Goal: Find specific page/section: Find specific page/section

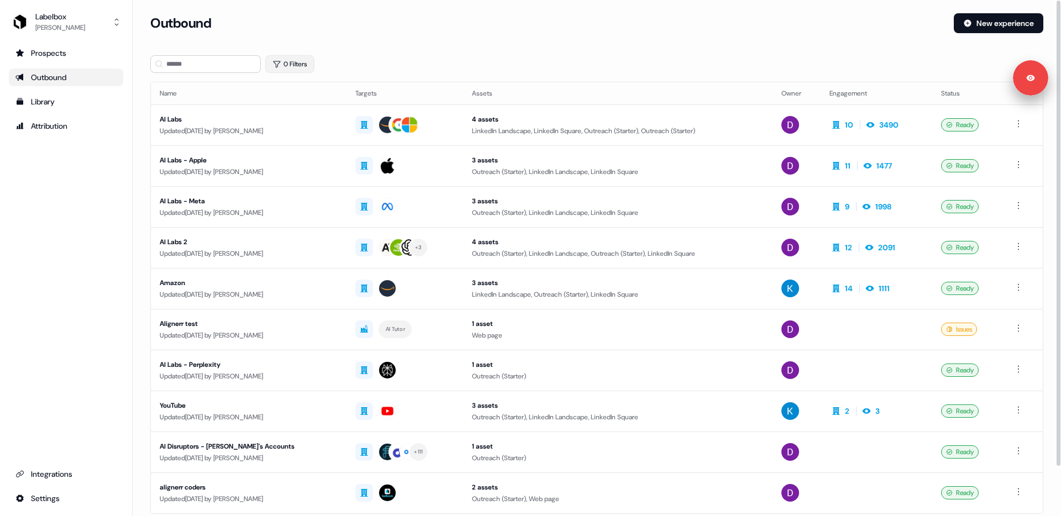
click at [292, 64] on button "0 Filters" at bounding box center [289, 64] width 49 height 18
click at [294, 64] on button "0 Filters" at bounding box center [289, 64] width 49 height 18
click at [340, 64] on div "0 Filters" at bounding box center [596, 64] width 893 height 18
drag, startPoint x: 213, startPoint y: 25, endPoint x: 148, endPoint y: 23, distance: 64.7
click at [148, 23] on section "Loading... Outbound New experience 0 Filters Name Targets Assets Owner Engageme…" at bounding box center [597, 292] width 929 height 558
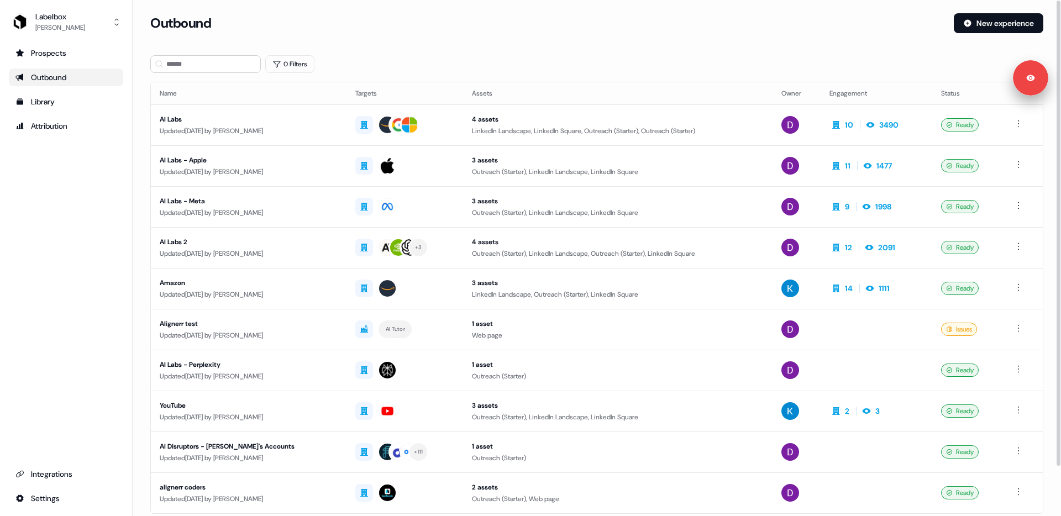
click at [182, 22] on h3 "Outbound" at bounding box center [180, 23] width 61 height 17
click at [182, 23] on h3 "Outbound" at bounding box center [180, 23] width 61 height 17
click at [235, 118] on div "AI Labs" at bounding box center [249, 119] width 178 height 11
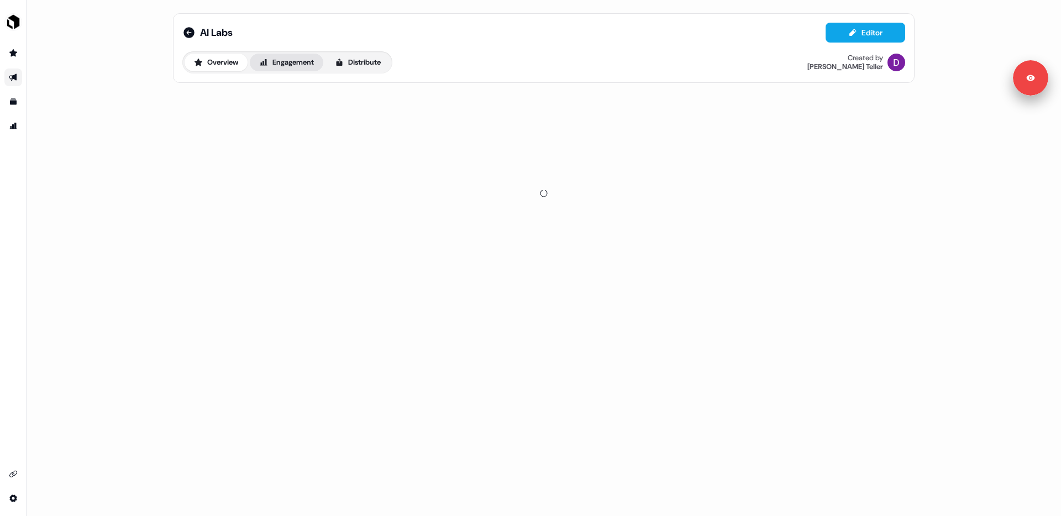
click at [288, 55] on button "Engagement" at bounding box center [287, 63] width 74 height 18
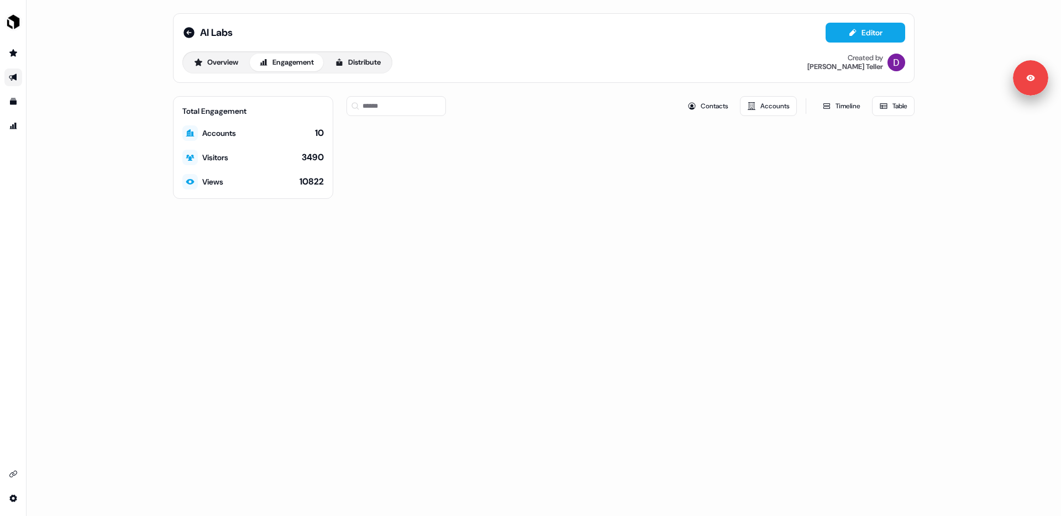
click at [336, 113] on div "Total Engagement Accounts 10 Visitors 3490 Views 10822 Contacts Accounts Timeli…" at bounding box center [544, 147] width 742 height 103
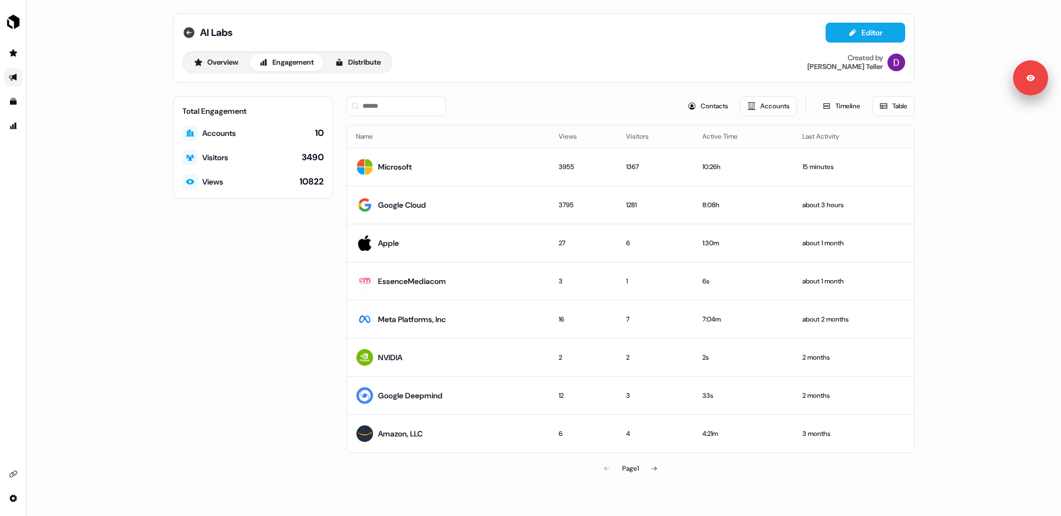
click at [192, 30] on icon at bounding box center [189, 32] width 11 height 11
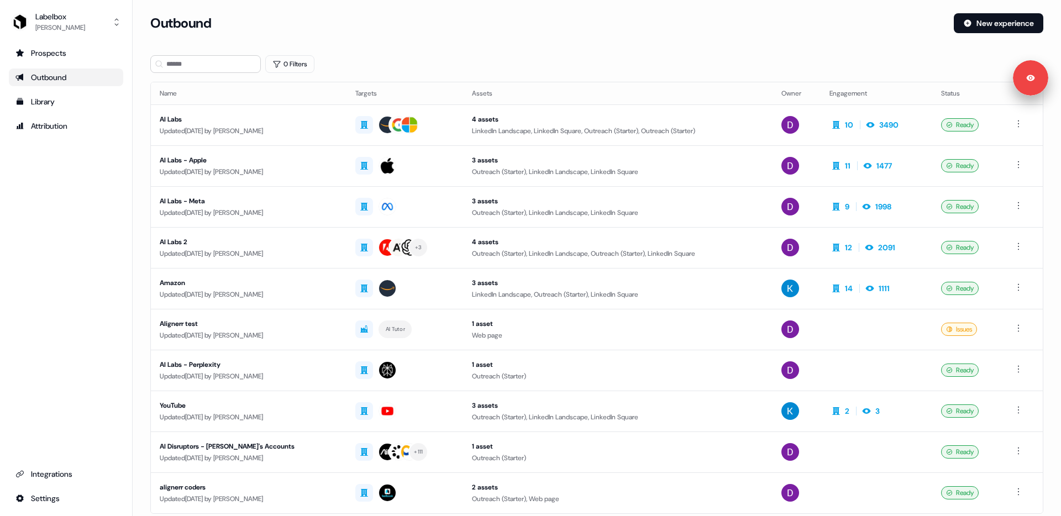
click at [889, 54] on section "Loading... Outbound New experience 0 Filters Name Targets Assets Owner Engageme…" at bounding box center [597, 292] width 929 height 558
